Goal: Task Accomplishment & Management: Manage account settings

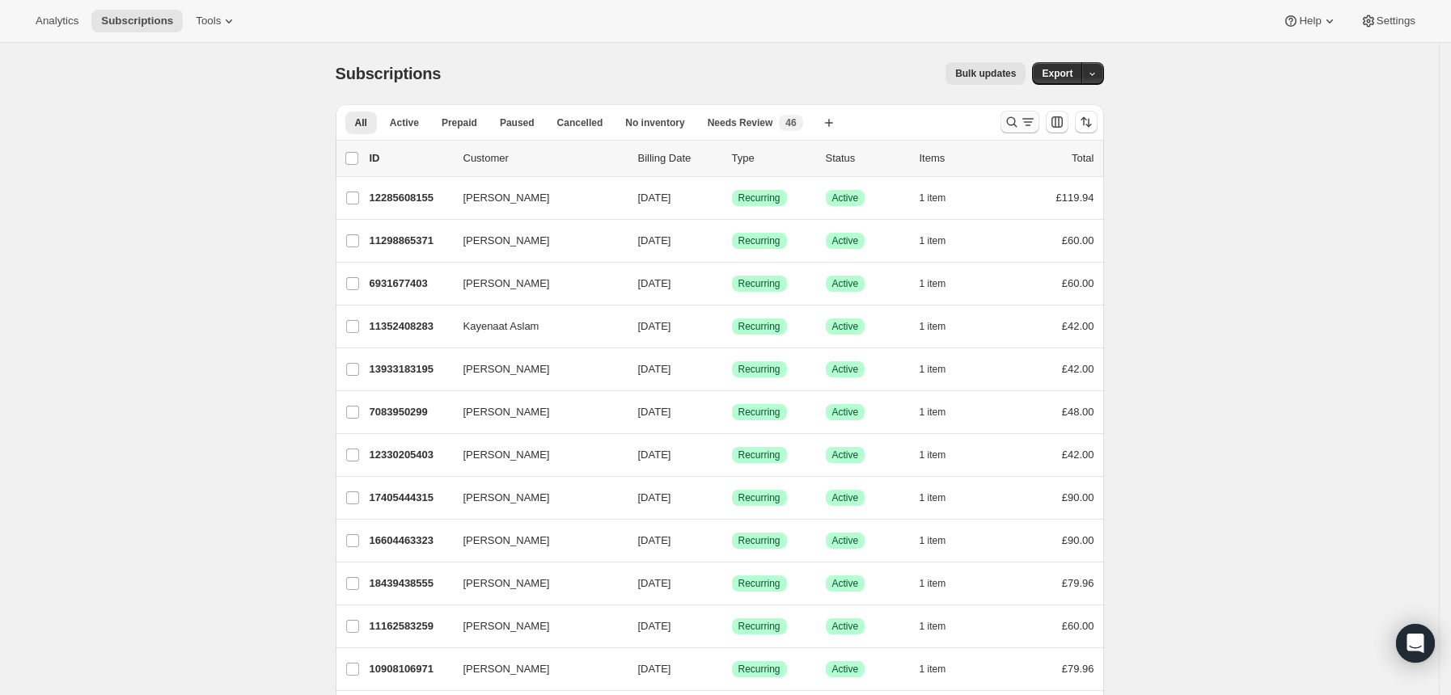
click at [1017, 122] on icon "Search and filter results" at bounding box center [1011, 122] width 16 height 16
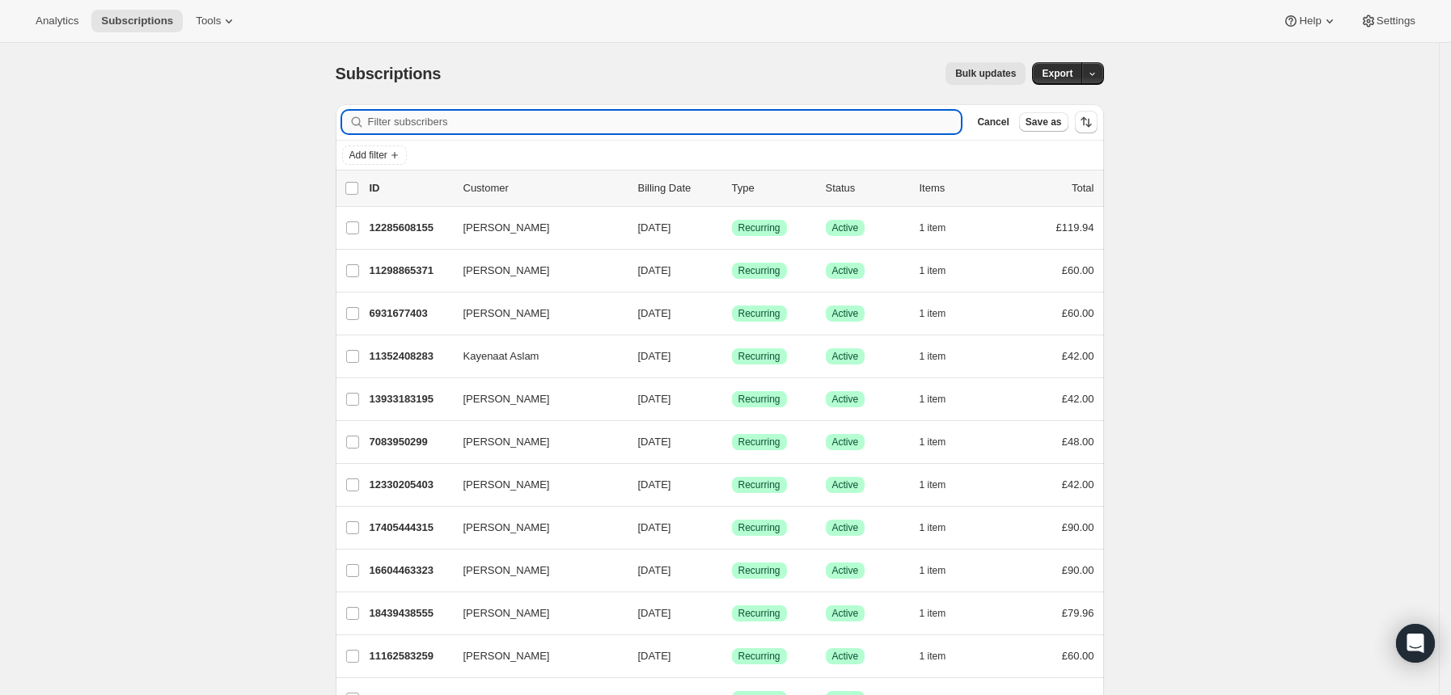
click at [855, 128] on input "Filter subscribers" at bounding box center [664, 122] width 593 height 23
type input "V"
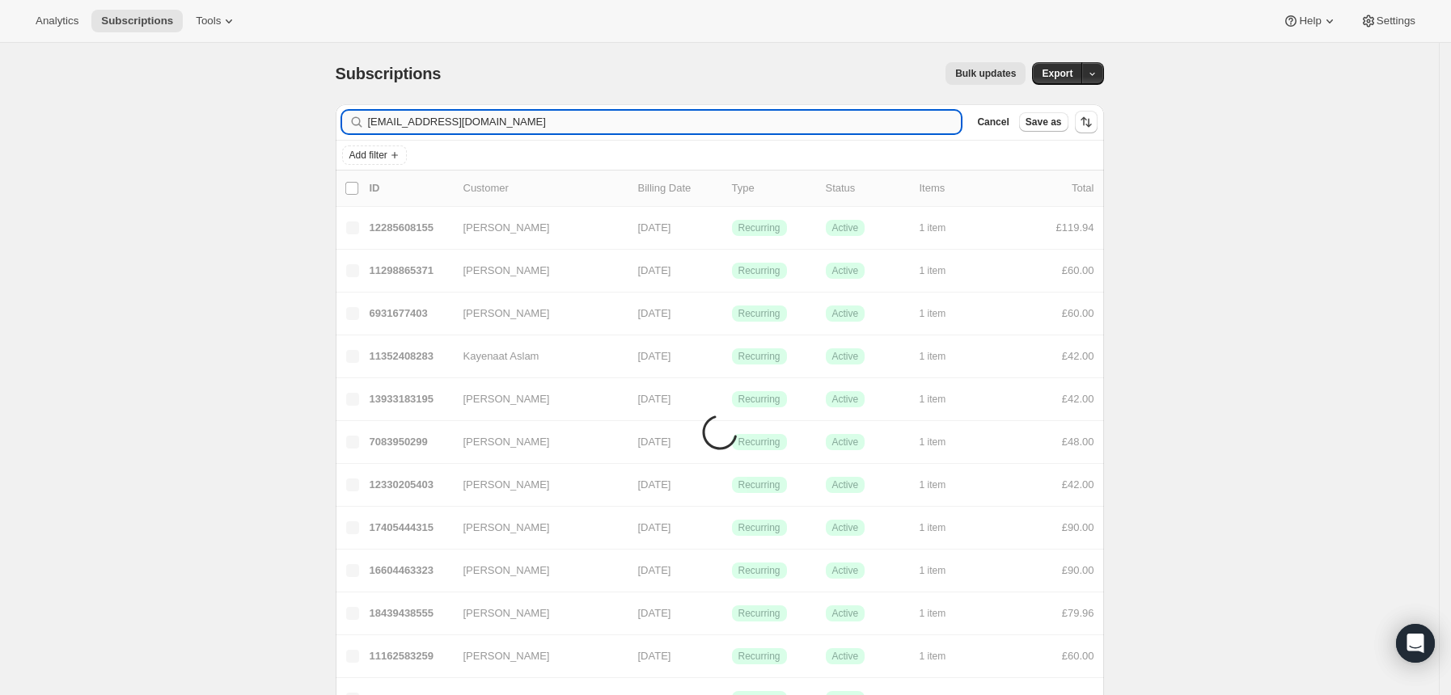
type input "[EMAIL_ADDRESS][DOMAIN_NAME]"
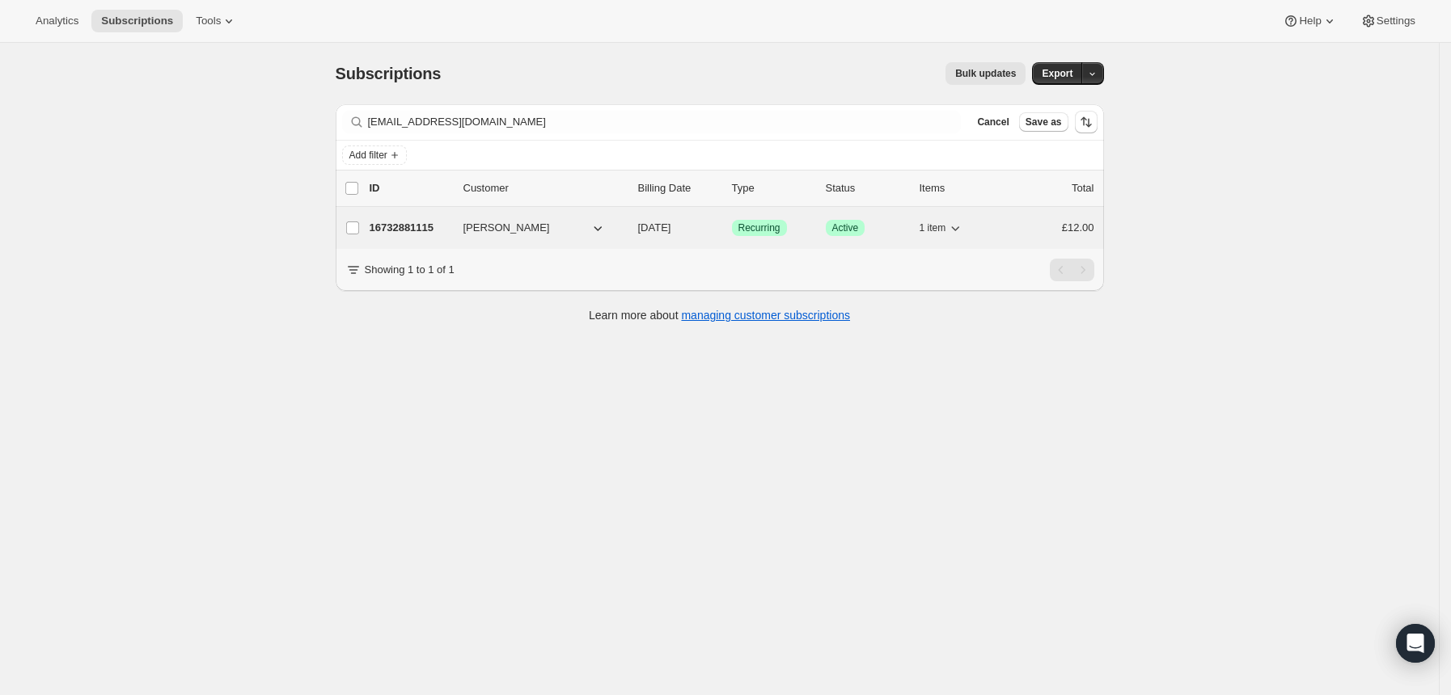
click at [806, 224] on div "Success Recurring" at bounding box center [772, 228] width 81 height 16
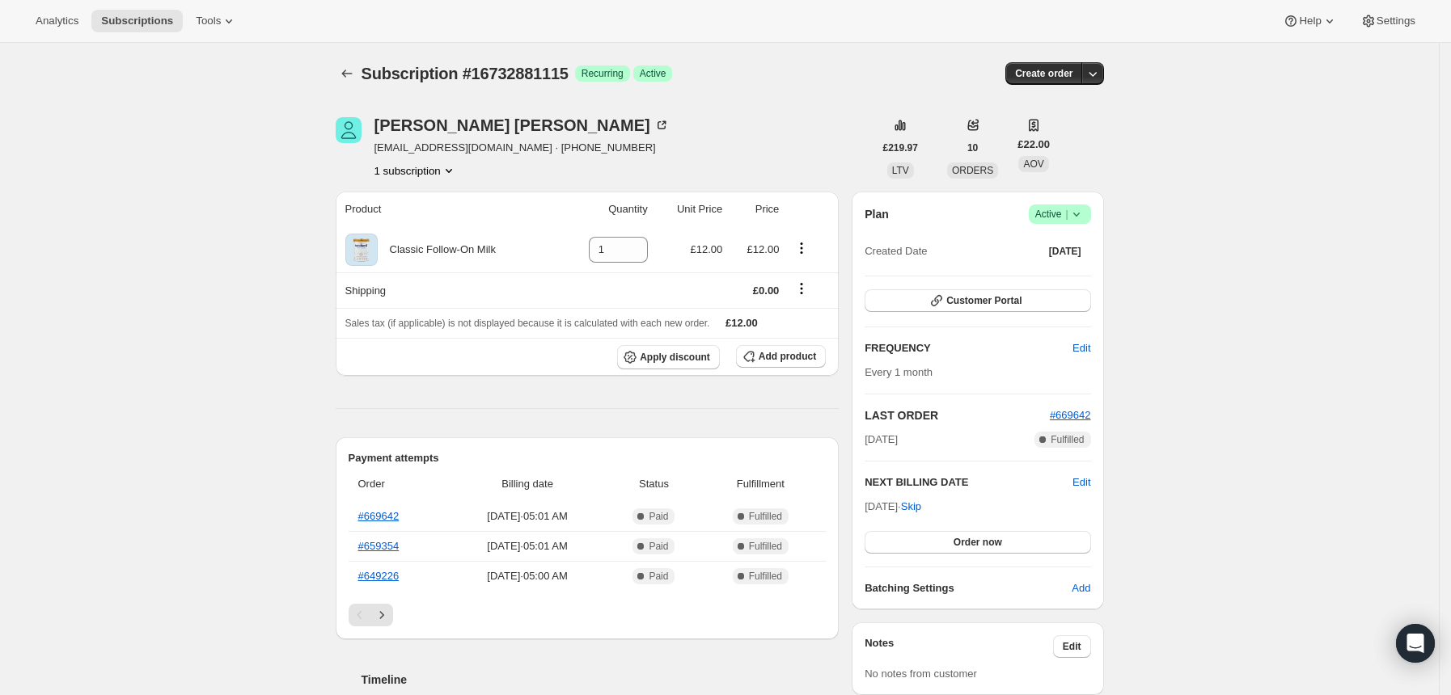
click at [1084, 215] on icon at bounding box center [1076, 214] width 16 height 16
click at [1035, 268] on span "Cancel subscription" at bounding box center [1065, 274] width 91 height 12
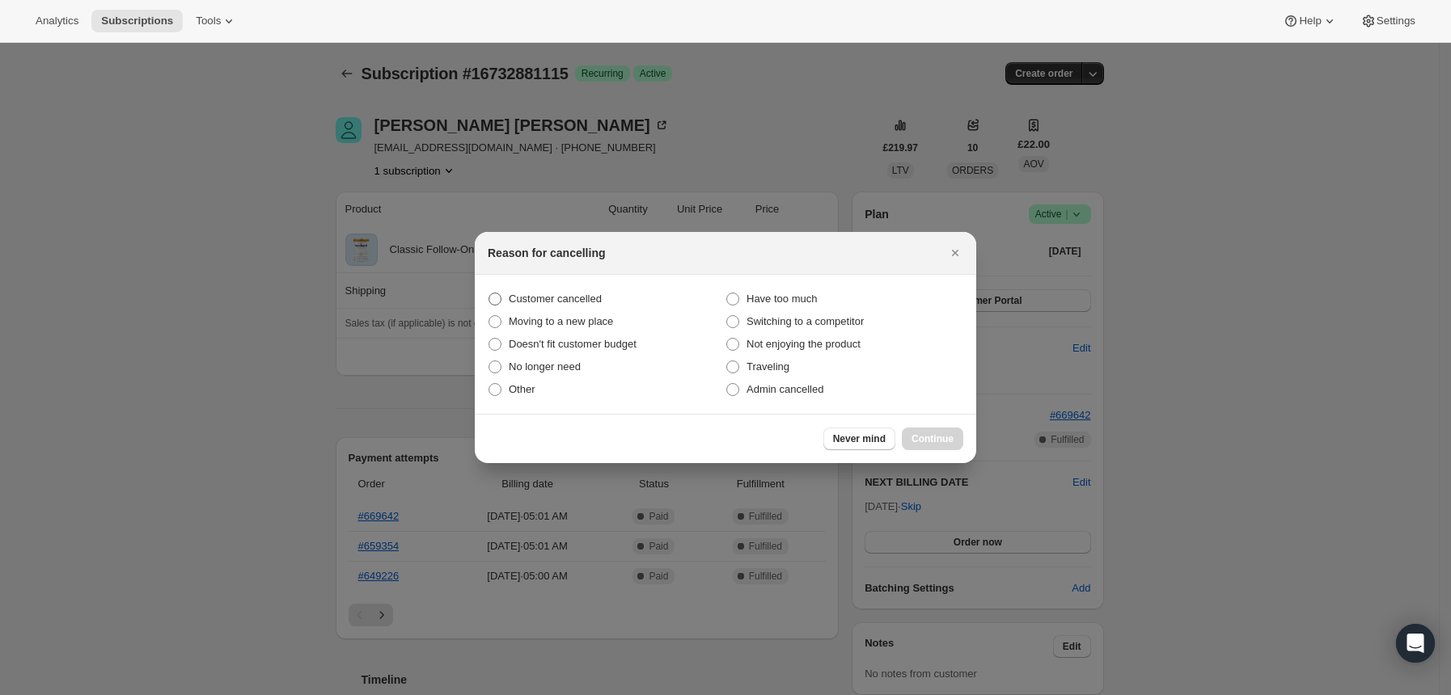
click at [621, 305] on label "Customer cancelled" at bounding box center [607, 299] width 238 height 23
click at [489, 294] on input "Customer cancelled" at bounding box center [488, 293] width 1 height 1
radio input "true"
click at [944, 444] on span "Continue" at bounding box center [932, 439] width 42 height 13
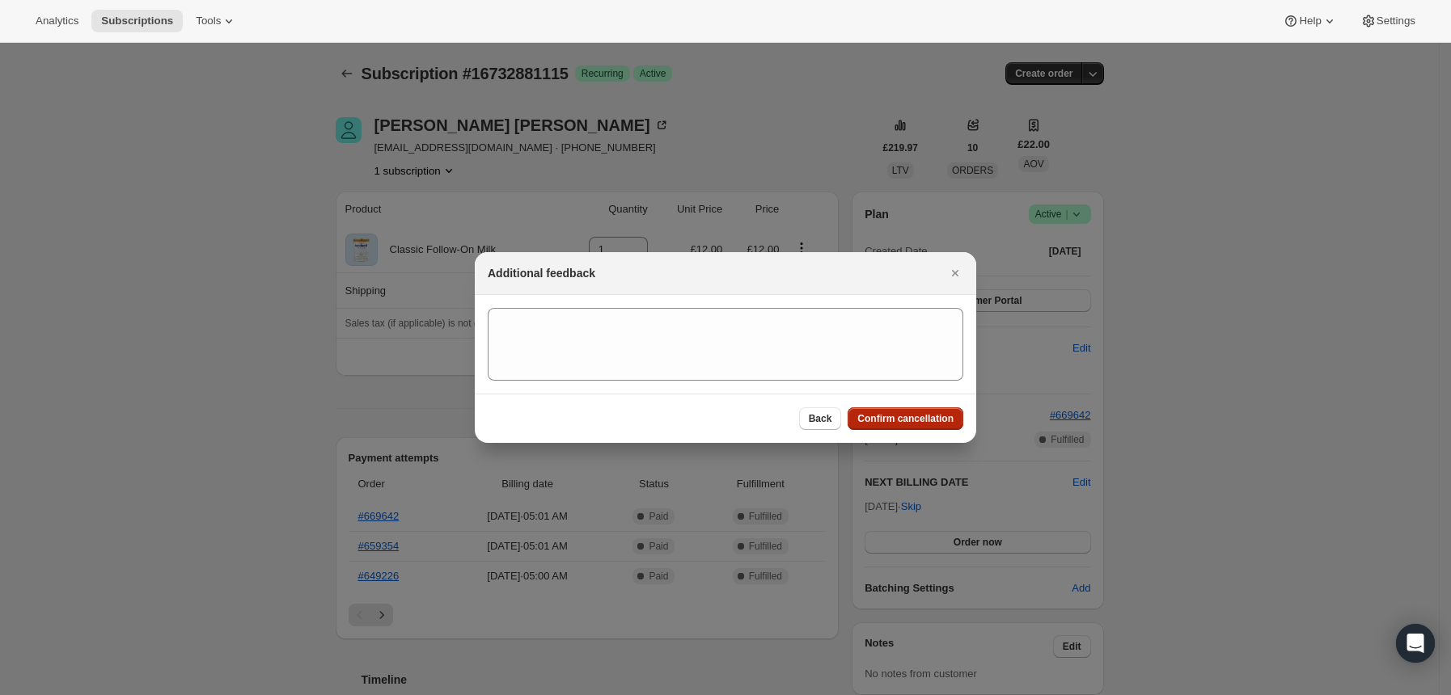
click at [886, 428] on button "Confirm cancellation" at bounding box center [905, 419] width 116 height 23
